Goal: Task Accomplishment & Management: Manage account settings

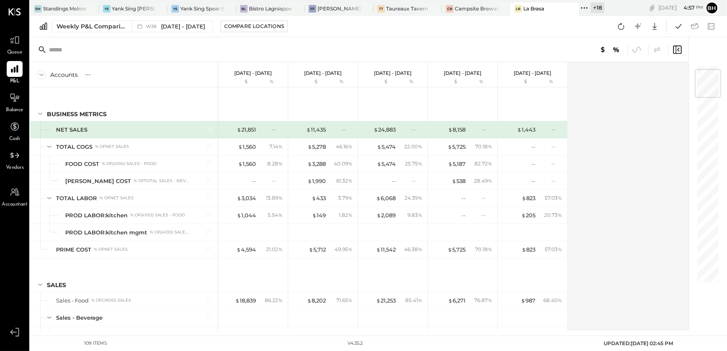
scroll to position [37, 0]
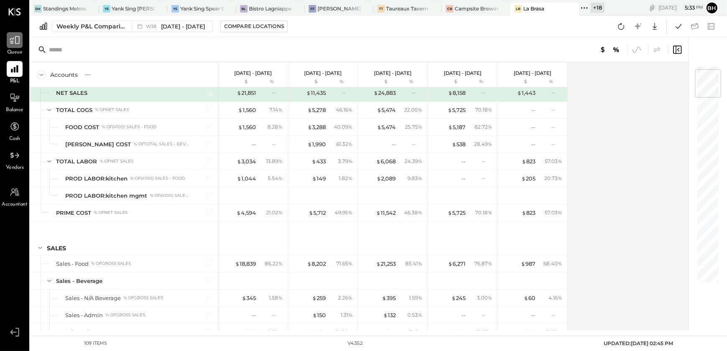
click at [16, 47] on div at bounding box center [15, 40] width 16 height 16
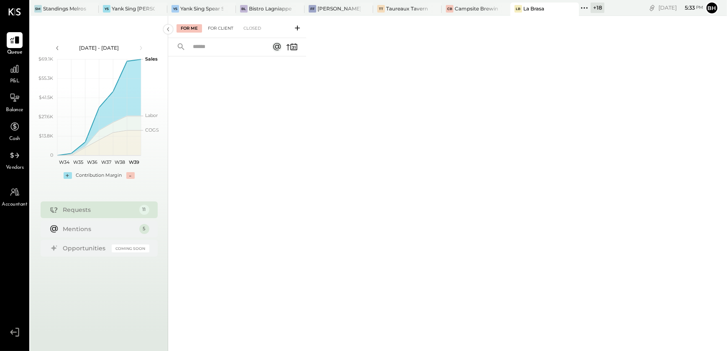
click at [219, 27] on div "For Client" at bounding box center [221, 28] width 34 height 8
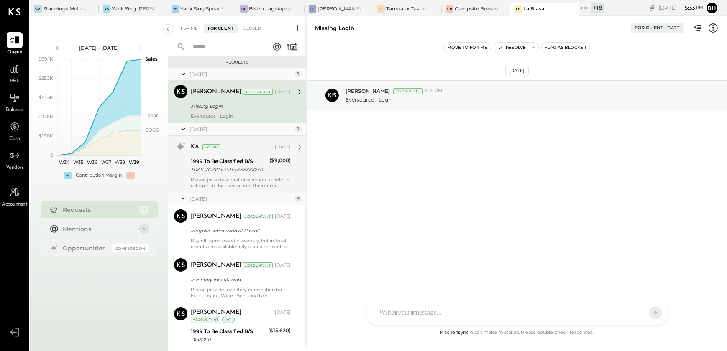
click at [230, 173] on div "TOAST/CBW [DATE] XXXXXX2400VQV2I TOAST/CBW [DATE] XXXXXX2400VQV2I La Brasa" at bounding box center [229, 170] width 76 height 8
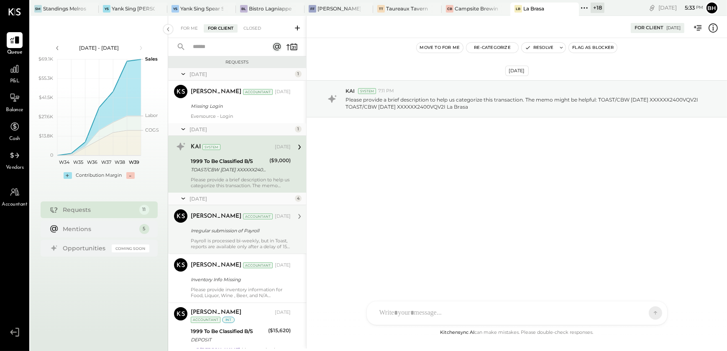
click at [230, 230] on div "Irregular submission of Payroll" at bounding box center [239, 231] width 97 height 8
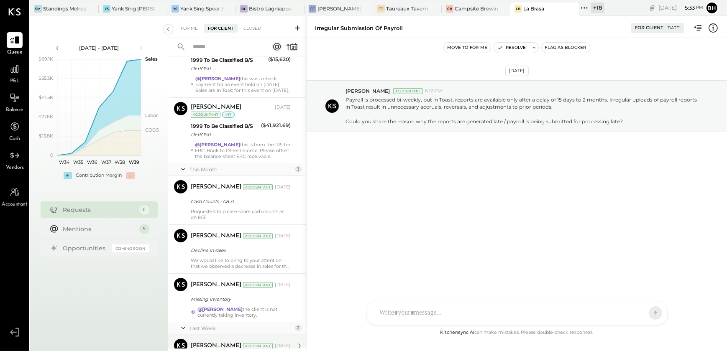
scroll to position [423, 0]
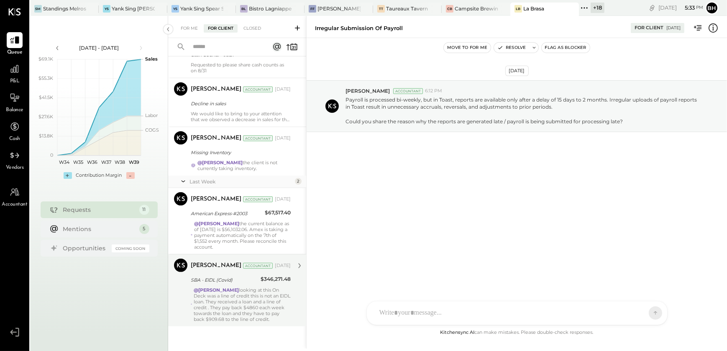
click at [215, 304] on div "@[PERSON_NAME] looking at this On Deck was a line of credit this is not an EIDL…" at bounding box center [242, 304] width 97 height 35
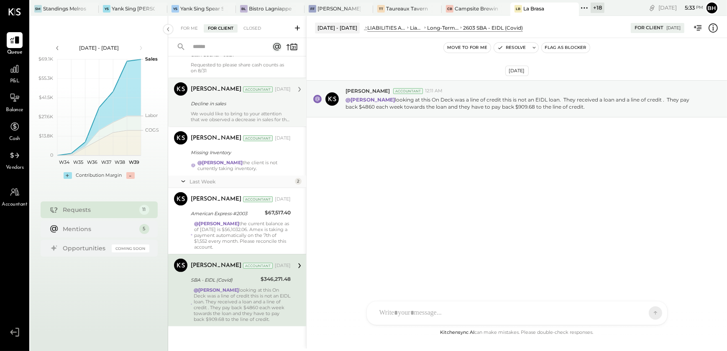
click at [220, 112] on div "We would like to bring to your attention that we observed a decrease in sales f…" at bounding box center [241, 117] width 100 height 12
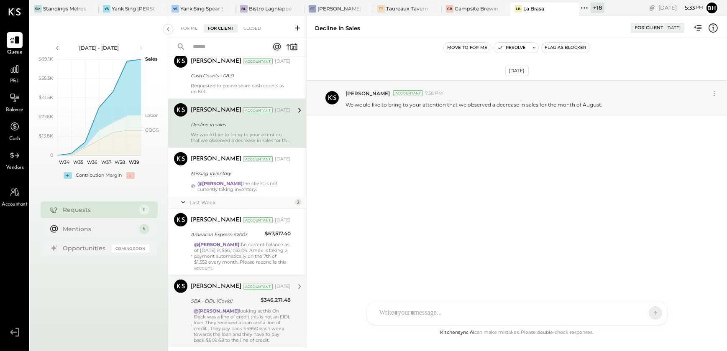
scroll to position [385, 0]
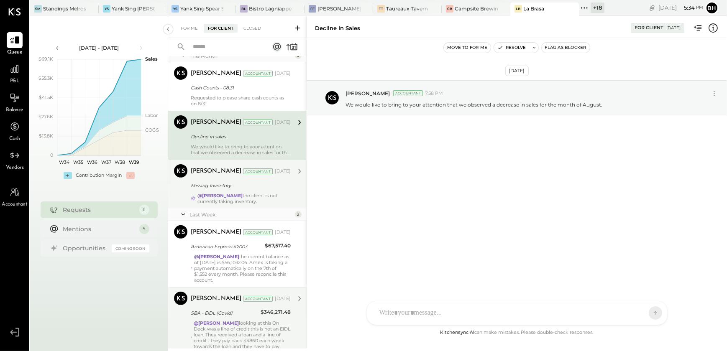
click at [279, 190] on div "Missing Inventory" at bounding box center [239, 186] width 97 height 8
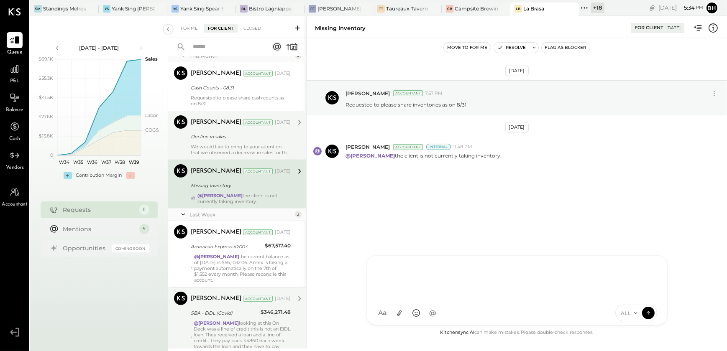
click at [400, 302] on div at bounding box center [517, 279] width 300 height 46
type input "****"
click at [427, 269] on div "CD [PERSON_NAME]" at bounding box center [436, 275] width 96 height 17
click at [649, 311] on icon at bounding box center [649, 313] width 8 height 8
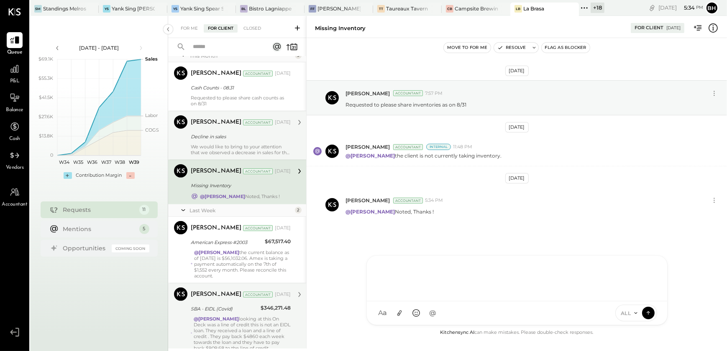
scroll to position [368, 0]
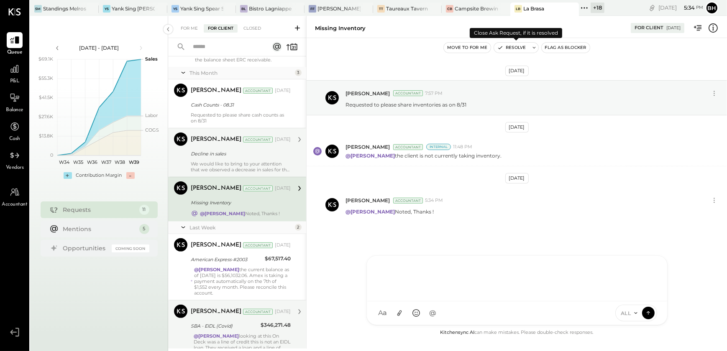
click at [519, 45] on button "Resolve" at bounding box center [511, 48] width 35 height 10
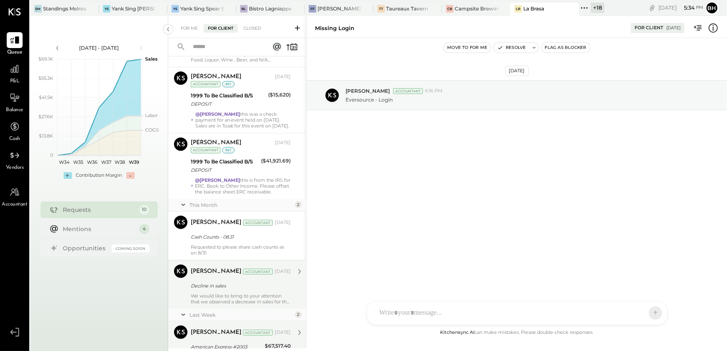
scroll to position [222, 0]
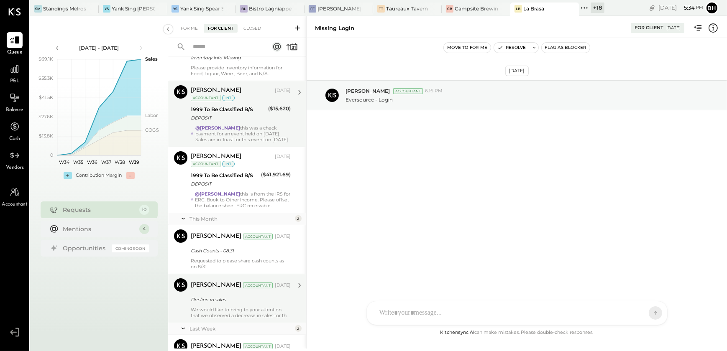
click at [253, 130] on div "@[PERSON_NAME] this was a check payment for an event held on [DATE]. Sales are …" at bounding box center [242, 134] width 95 height 18
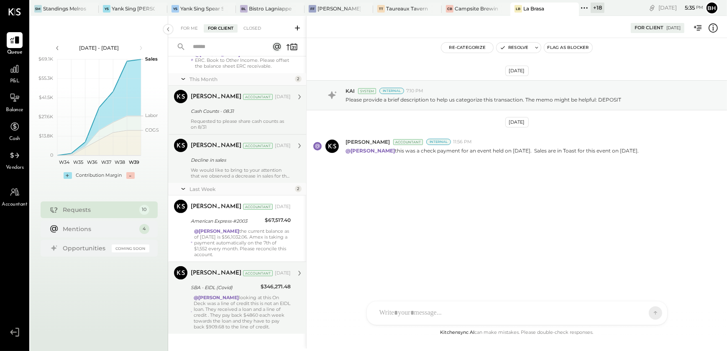
scroll to position [374, 0]
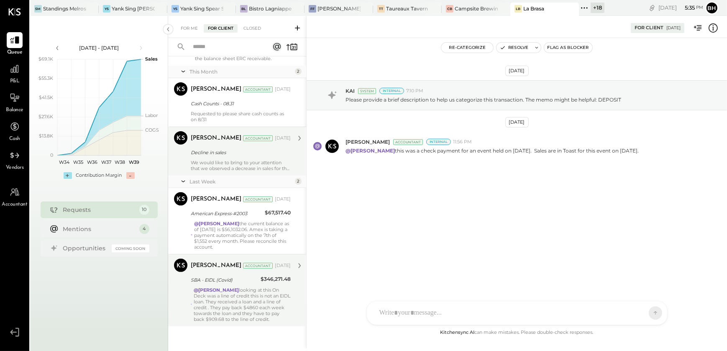
click at [254, 305] on div "@[PERSON_NAME] looking at this On Deck was a line of credit this is not an EIDL…" at bounding box center [242, 304] width 97 height 35
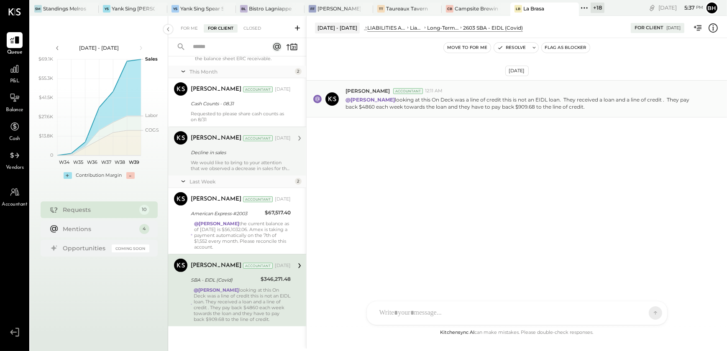
drag, startPoint x: 393, startPoint y: 99, endPoint x: 587, endPoint y: 114, distance: 193.9
click at [587, 114] on div "[PERSON_NAME] Accountant 12:11 AM @[PERSON_NAME] looking at this On Deck was a …" at bounding box center [517, 98] width 420 height 37
copy p "looking at this On Deck was a line of credit this is not an EIDL loan. They rec…"
click at [426, 164] on div "[DATE] [PERSON_NAME] Accountant 12:11 AM @[PERSON_NAME] looking at this On Deck…" at bounding box center [517, 119] width 420 height 121
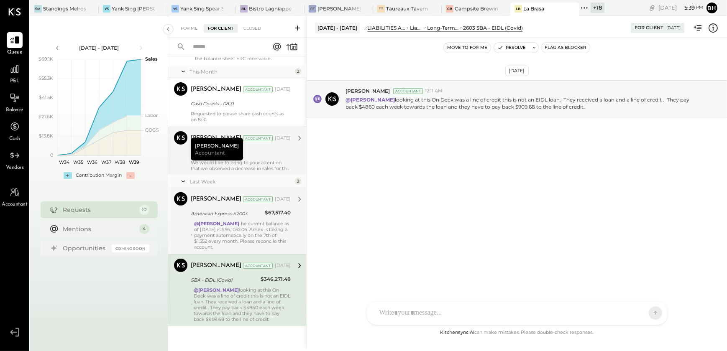
click at [270, 248] on div "@[PERSON_NAME] the current balance as of [DATE] is $56,1032.06. Amex is taking …" at bounding box center [242, 235] width 97 height 29
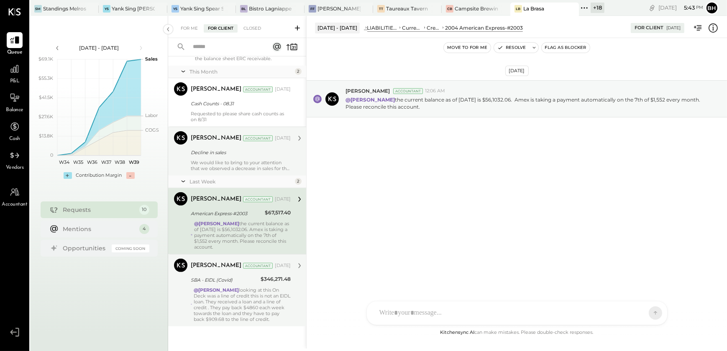
click at [238, 161] on div "We would like to bring to your attention that we observed a decrease in sales f…" at bounding box center [241, 166] width 100 height 12
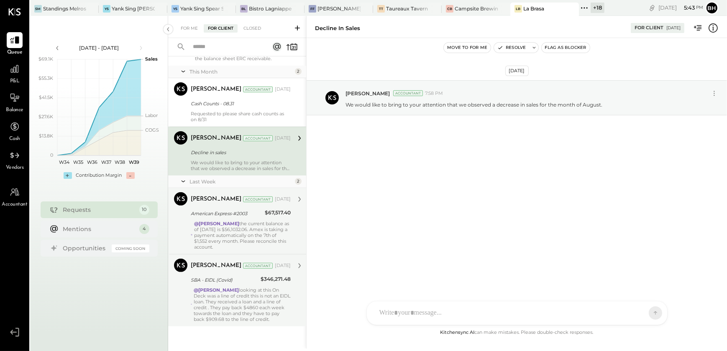
click at [232, 238] on div "@[PERSON_NAME] the current balance as of [DATE] is $56,1032.06. Amex is taking …" at bounding box center [242, 235] width 97 height 29
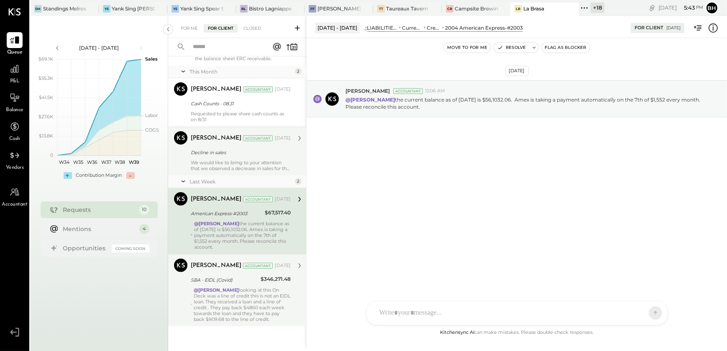
click at [233, 162] on div "We would like to bring to your attention that we observed a decrease in sales f…" at bounding box center [241, 166] width 100 height 12
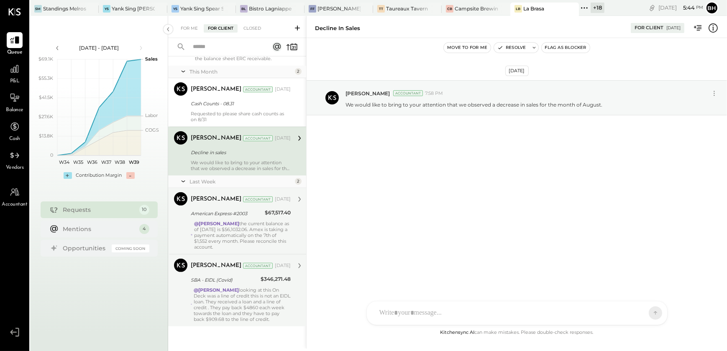
click at [251, 310] on div "@[PERSON_NAME] looking at this On Deck was a line of credit this is not an EIDL…" at bounding box center [242, 304] width 97 height 35
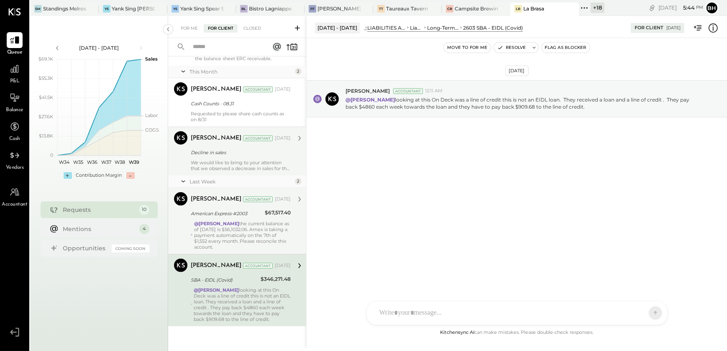
click at [248, 245] on div "@[PERSON_NAME] the current balance as of [DATE] is $56,1032.06. Amex is taking …" at bounding box center [242, 235] width 97 height 29
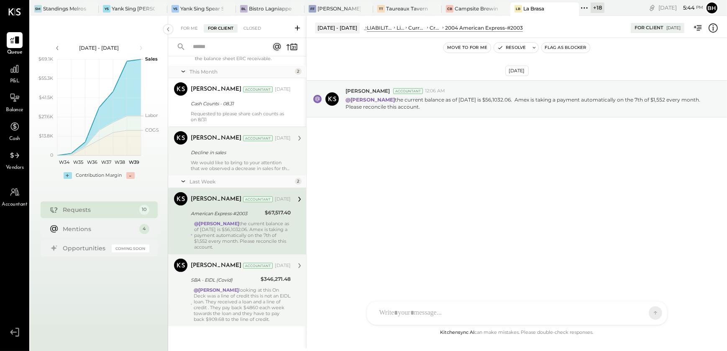
click at [243, 170] on div "We would like to bring to your attention that we observed a decrease in sales f…" at bounding box center [241, 166] width 100 height 12
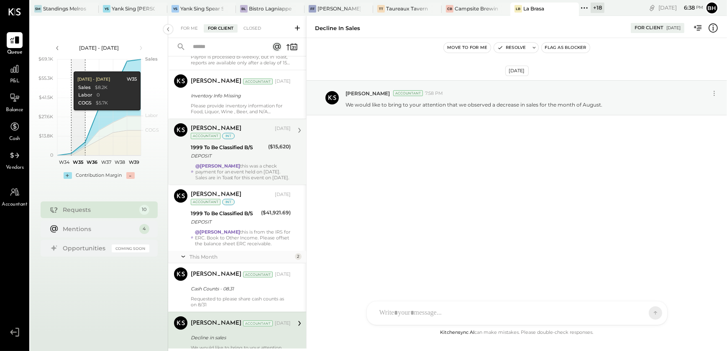
scroll to position [374, 0]
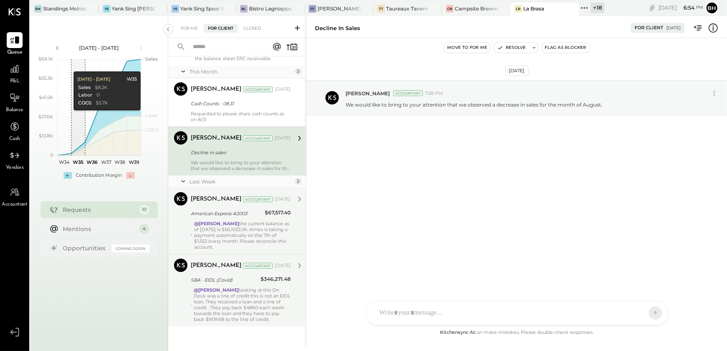
click at [251, 224] on div "@[PERSON_NAME] the current balance as of [DATE] is $56,1032.06. Amex is taking …" at bounding box center [242, 235] width 97 height 29
